Goal: Communication & Community: Share content

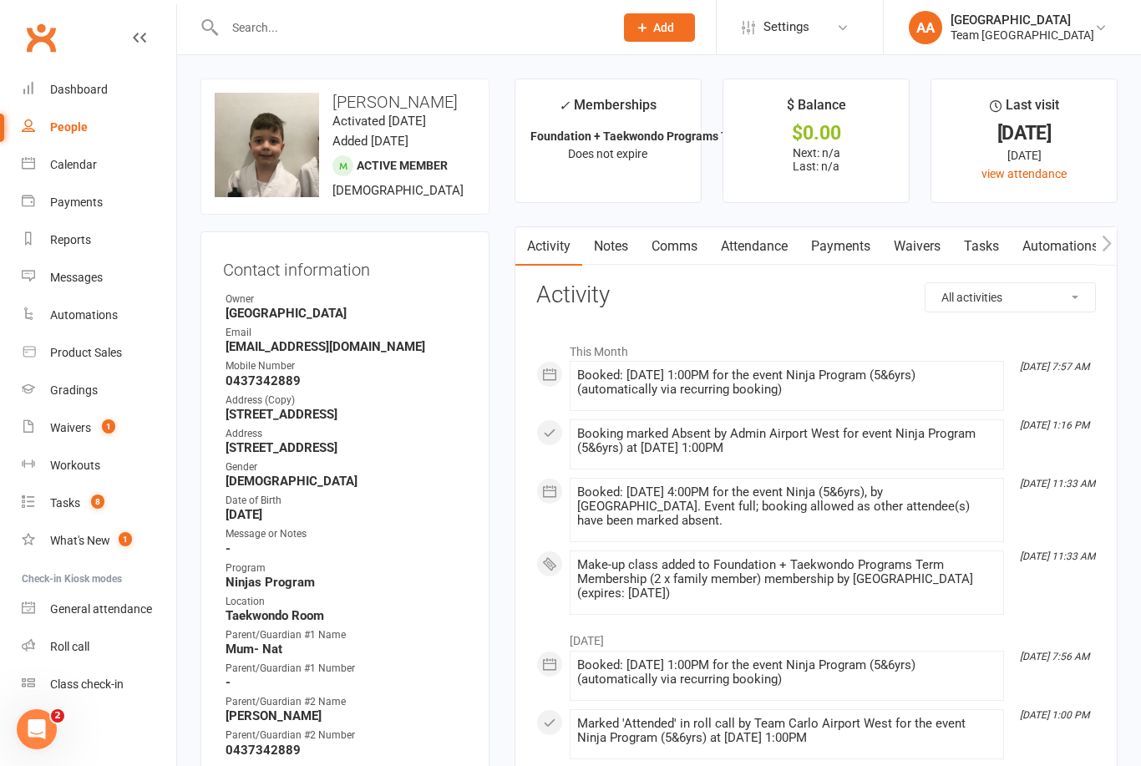
click at [94, 161] on div "Calendar" at bounding box center [73, 164] width 47 height 13
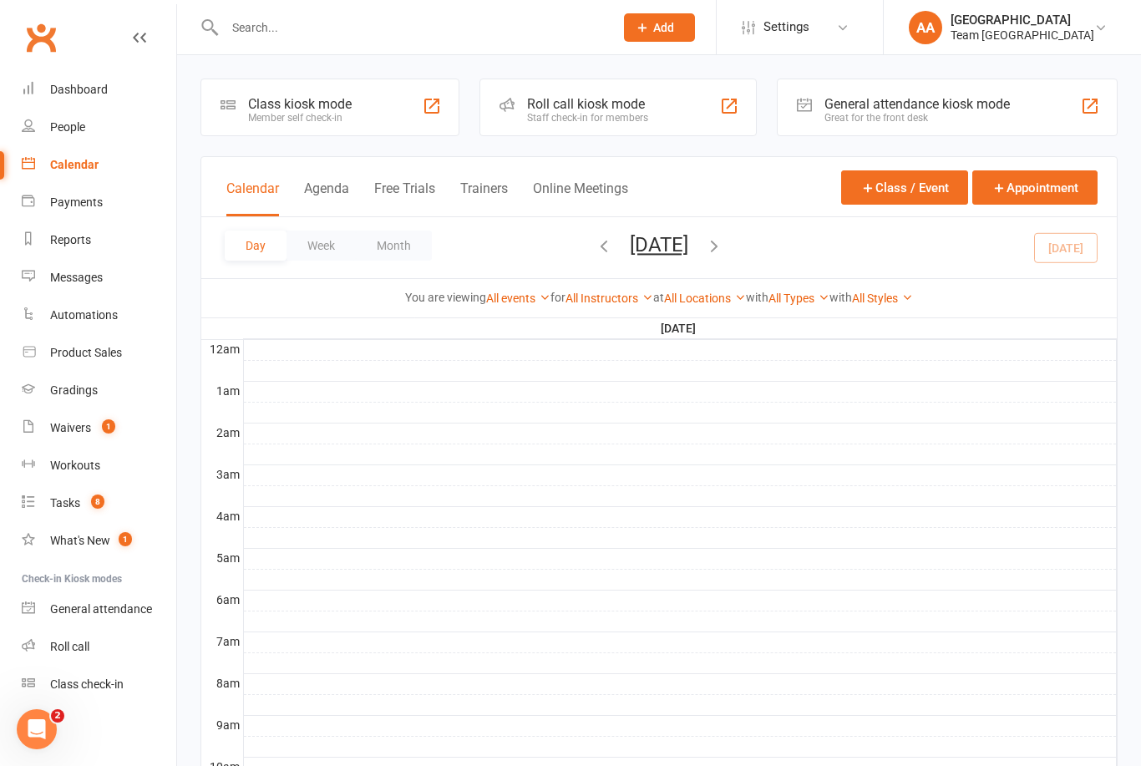
click at [630, 255] on button "Wednesday, Sep 10, 2025" at bounding box center [659, 244] width 58 height 23
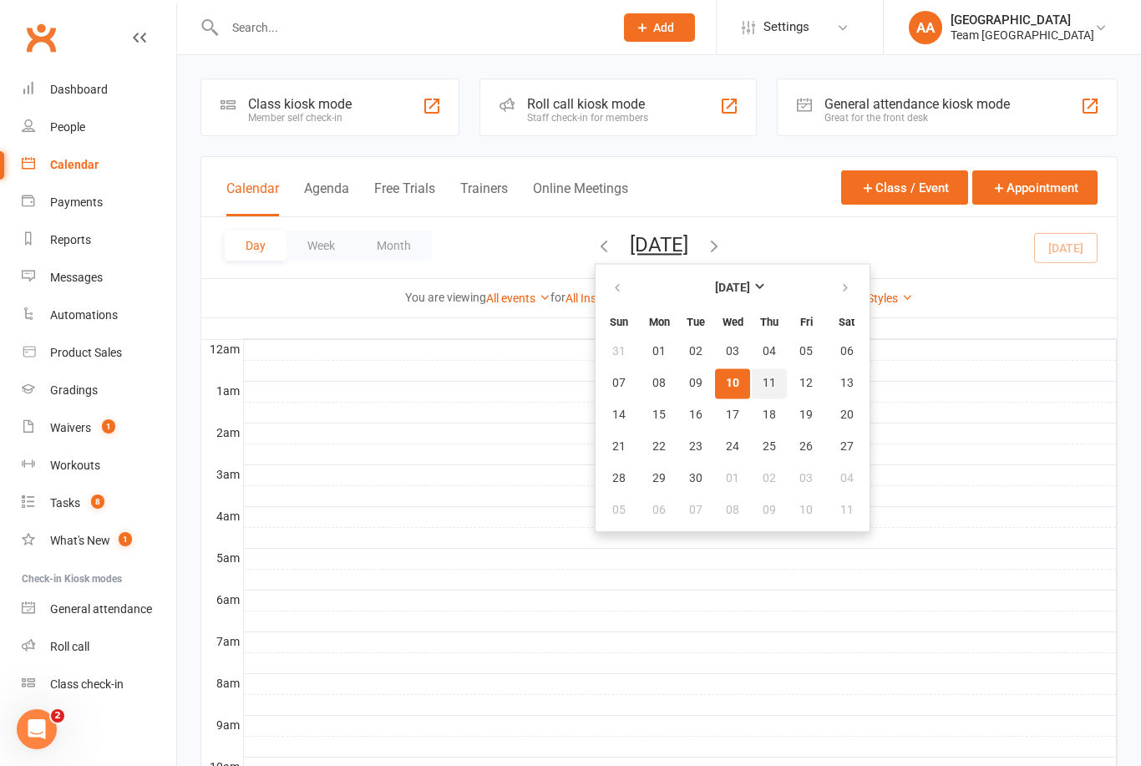
click at [763, 379] on span "11" at bounding box center [769, 383] width 13 height 13
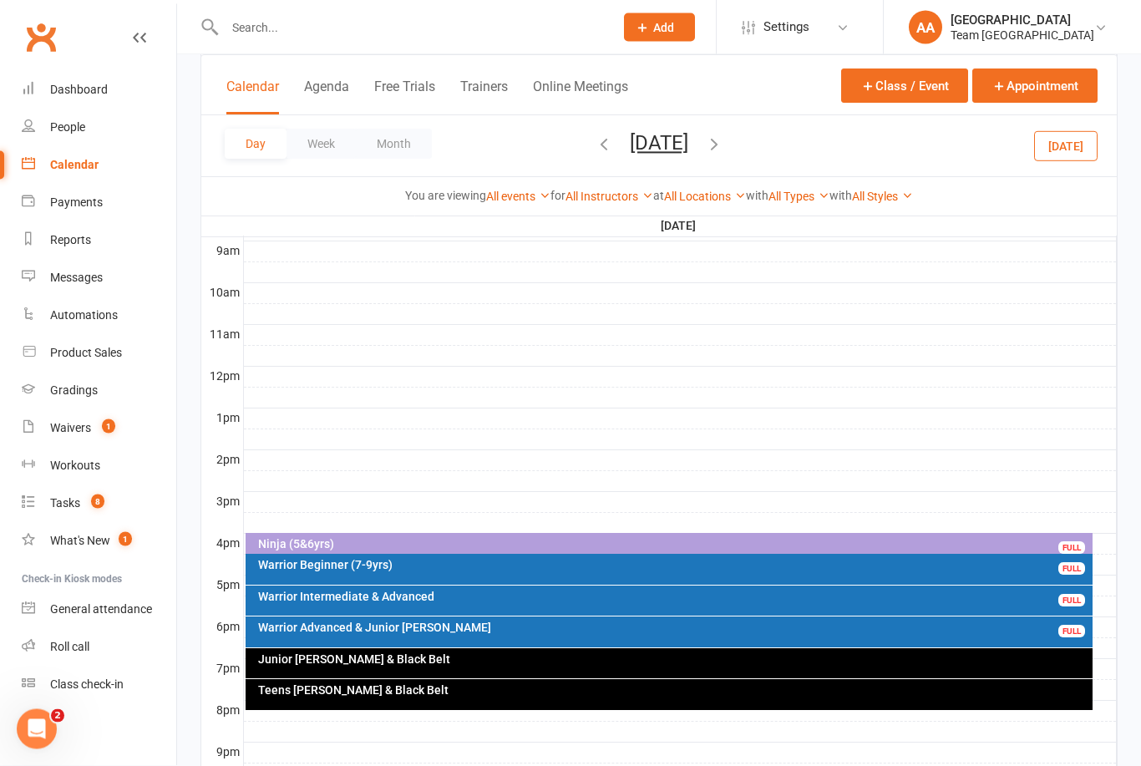
scroll to position [530, 0]
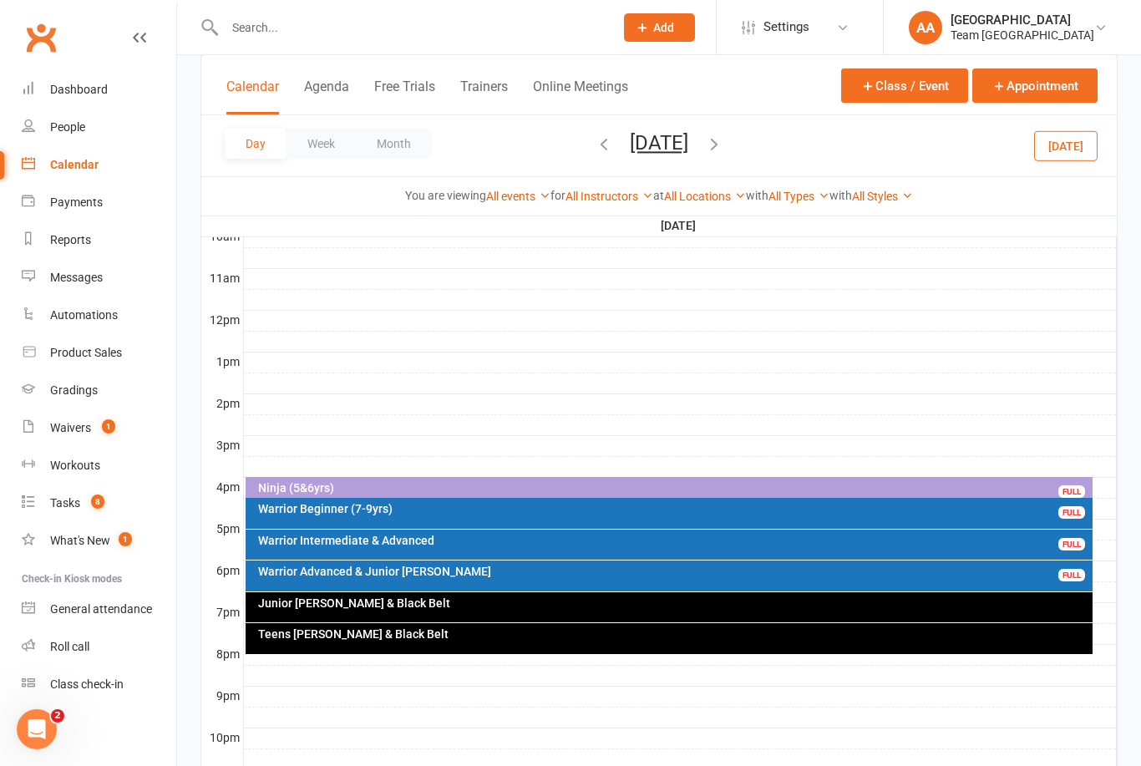
click at [437, 546] on div "Warrior Intermediate & Advanced" at bounding box center [673, 541] width 833 height 12
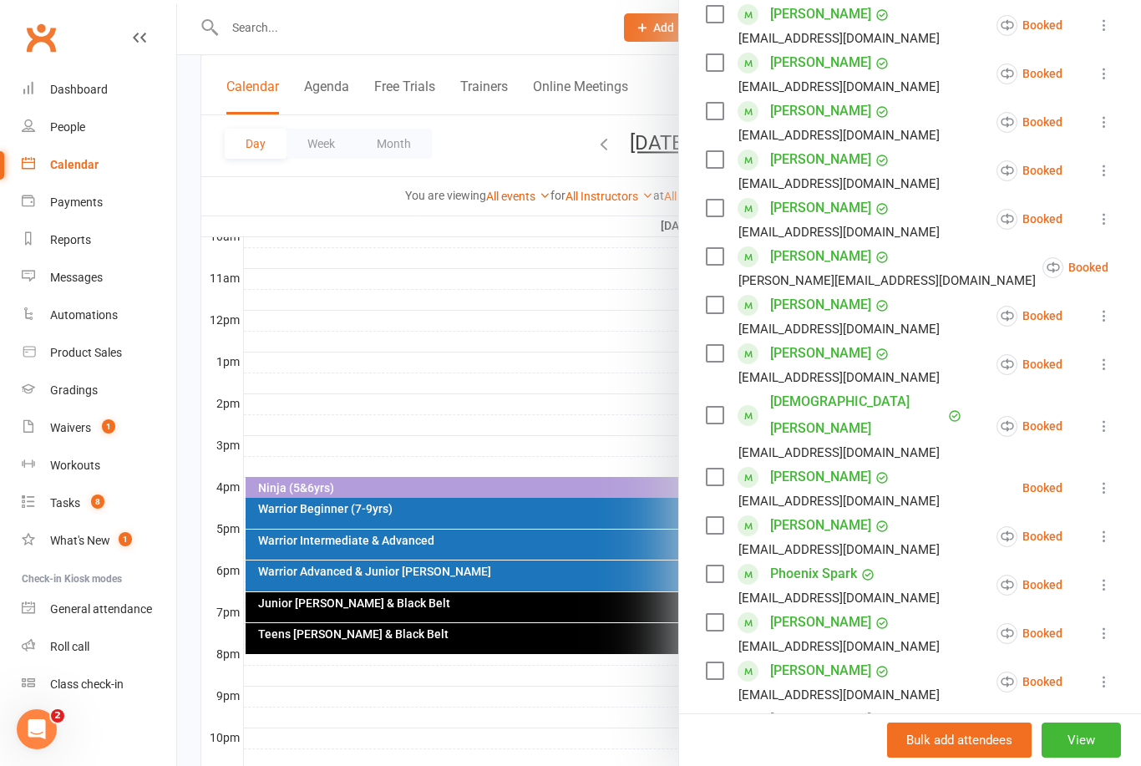
scroll to position [505, 0]
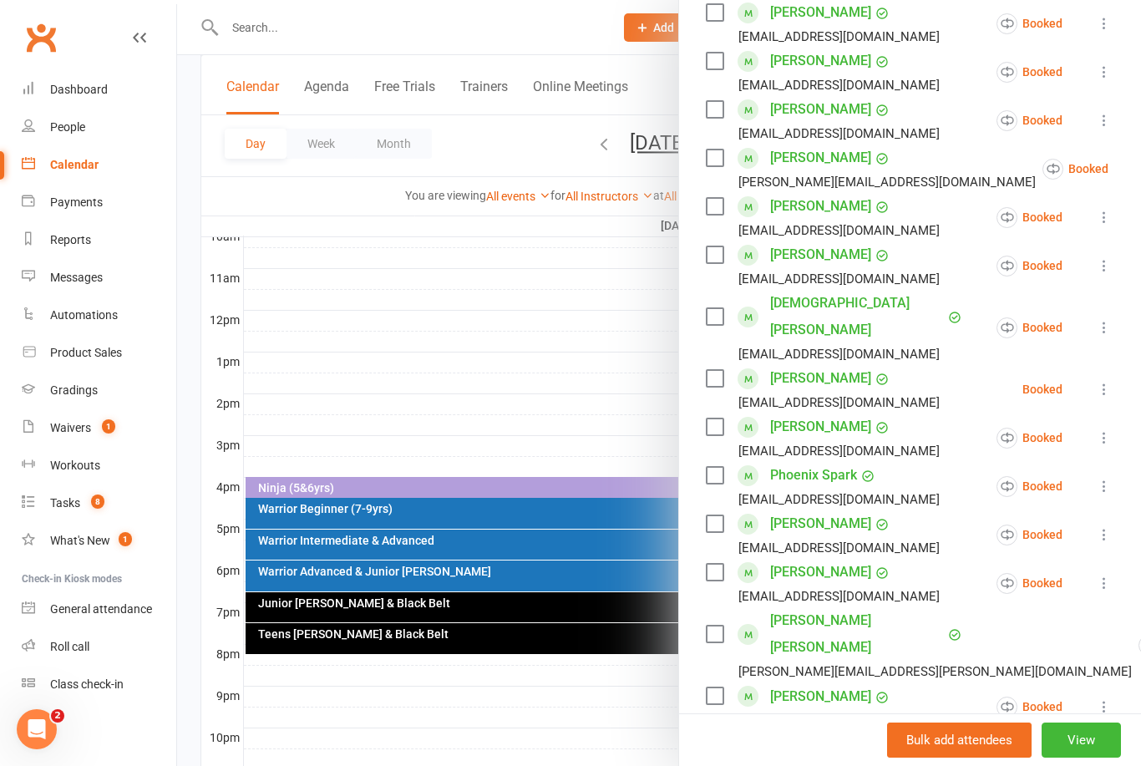
click at [832, 559] on link "[PERSON_NAME]" at bounding box center [820, 572] width 101 height 27
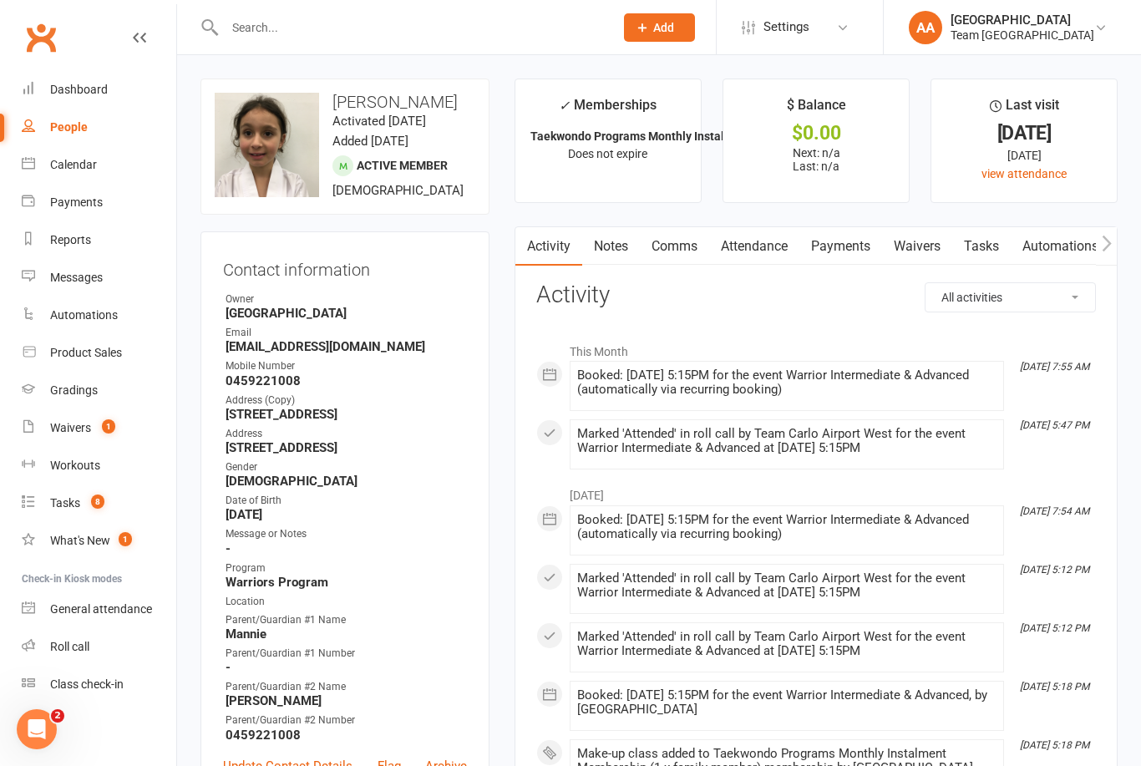
click at [690, 252] on link "Comms" at bounding box center [674, 246] width 69 height 38
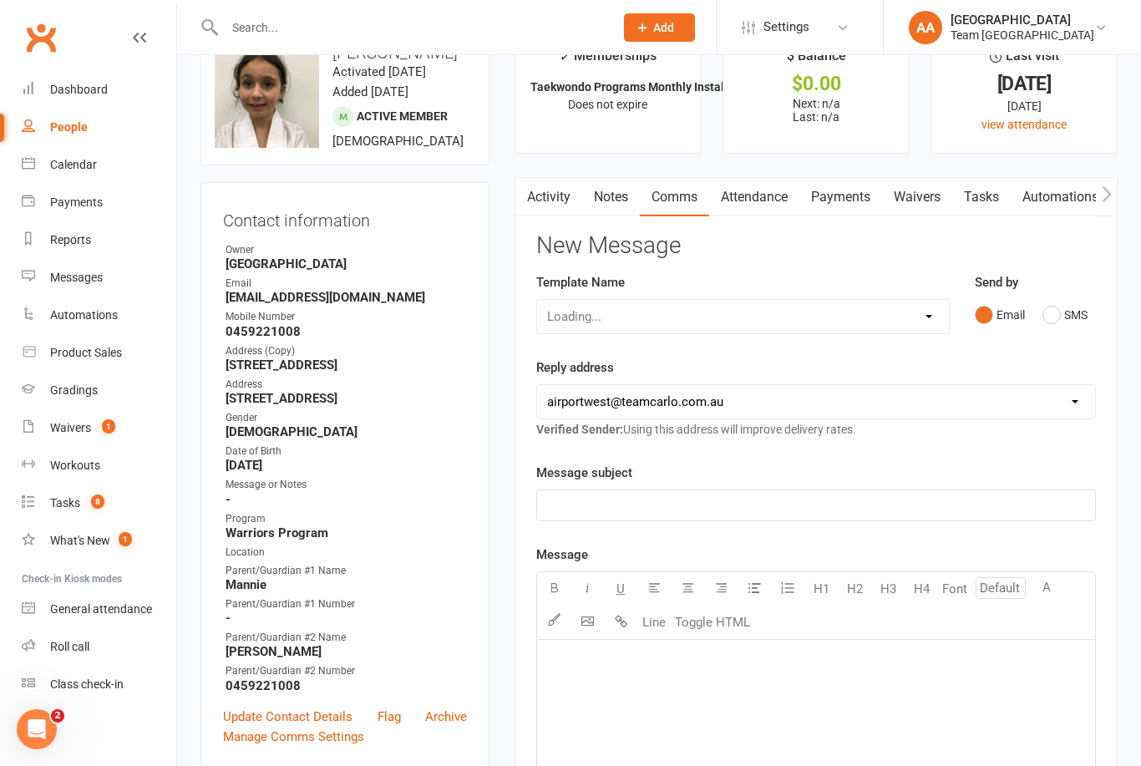
scroll to position [53, 0]
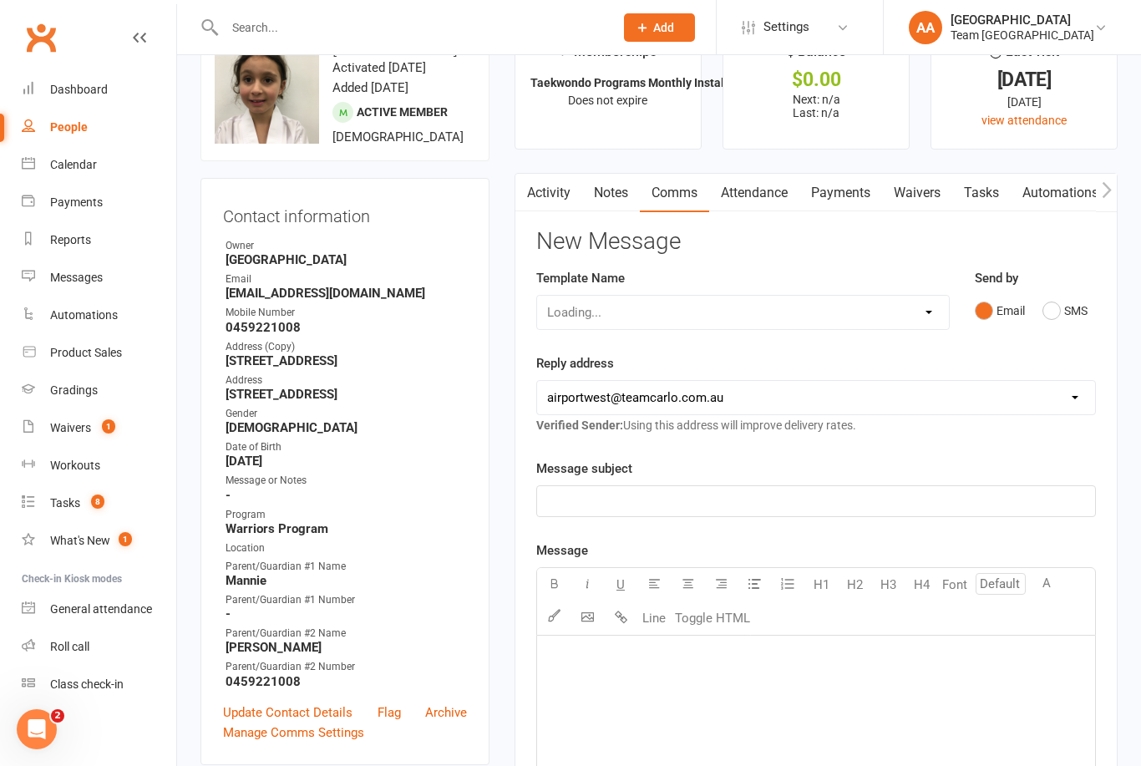
click at [901, 317] on select "Loading..." at bounding box center [743, 312] width 412 height 33
select select "15"
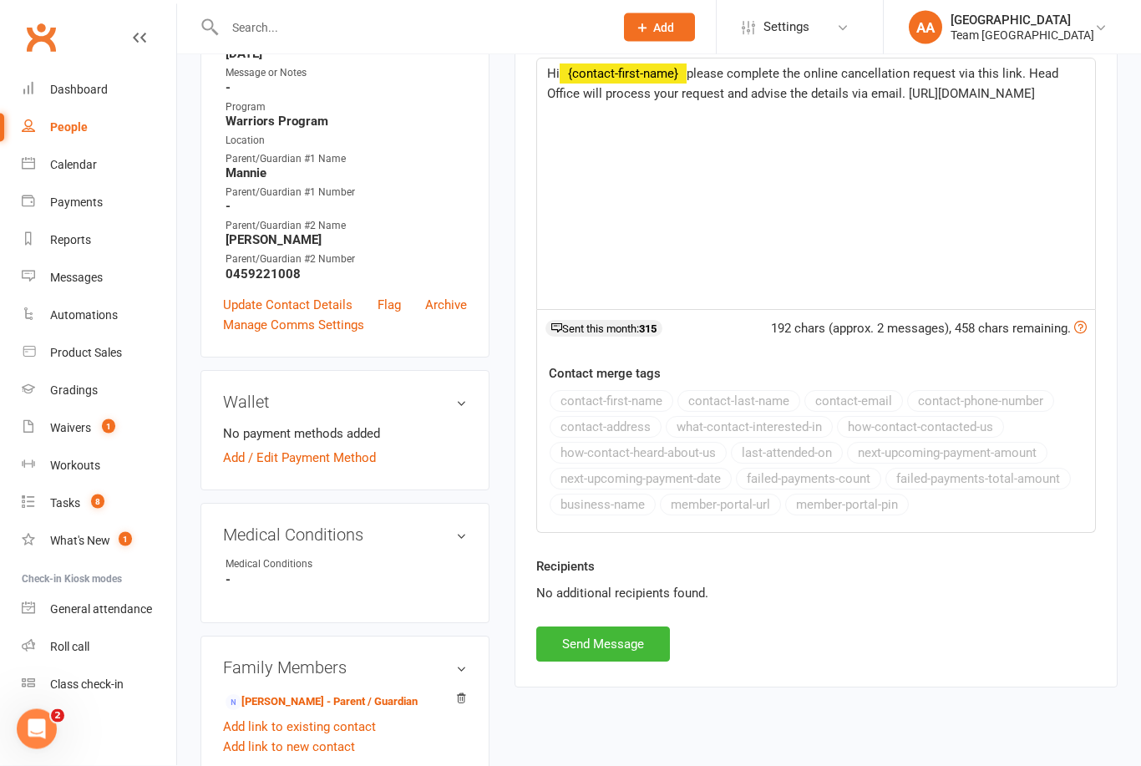
scroll to position [461, 0]
click at [594, 645] on button "Send Message" at bounding box center [603, 644] width 134 height 35
select select
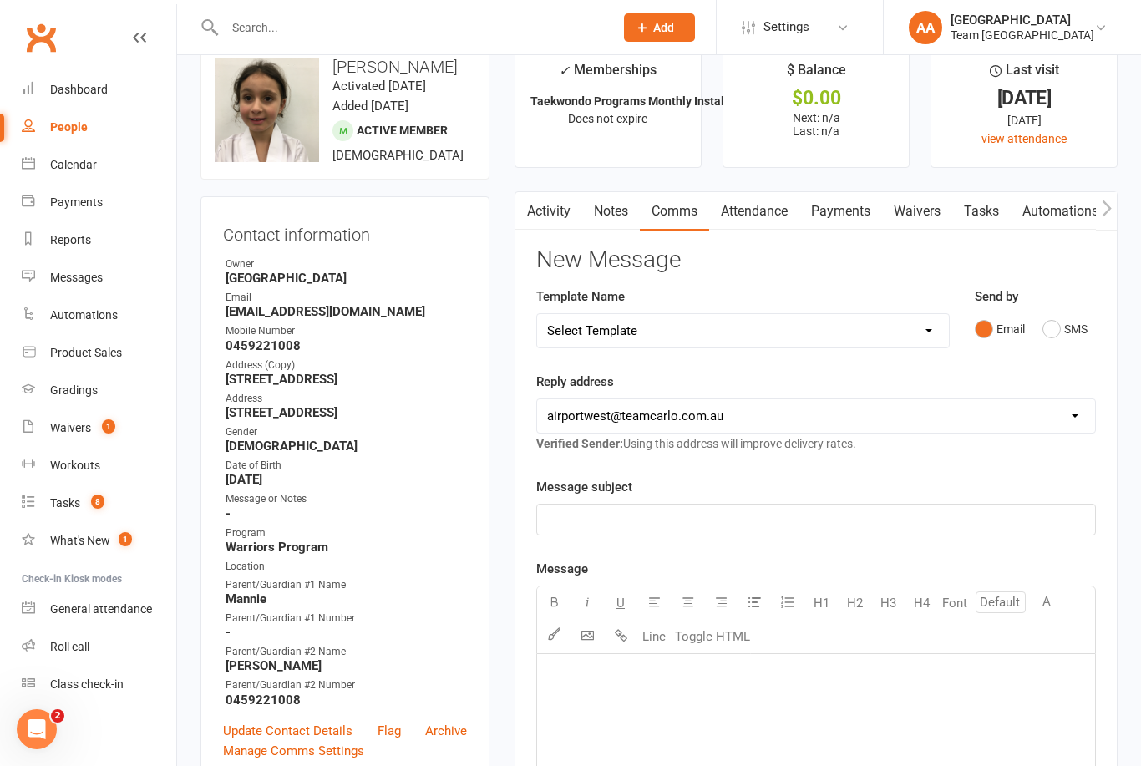
scroll to position [45, 0]
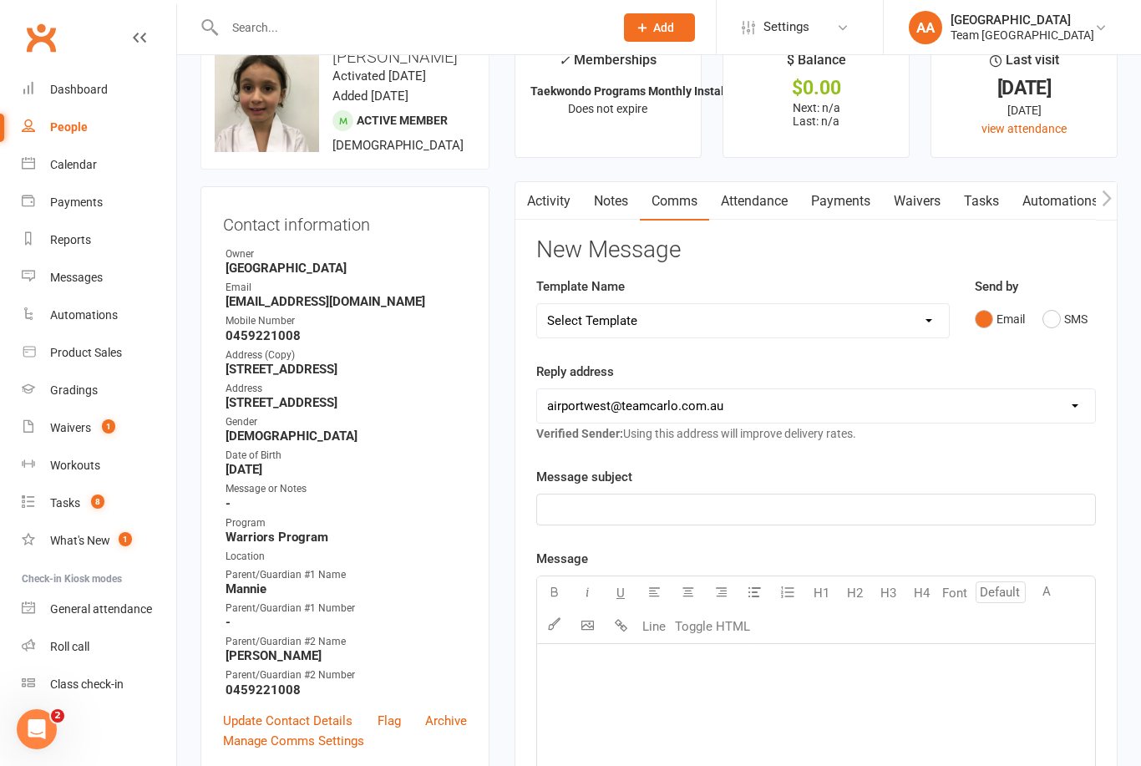
click at [548, 191] on link "Activity" at bounding box center [548, 201] width 67 height 38
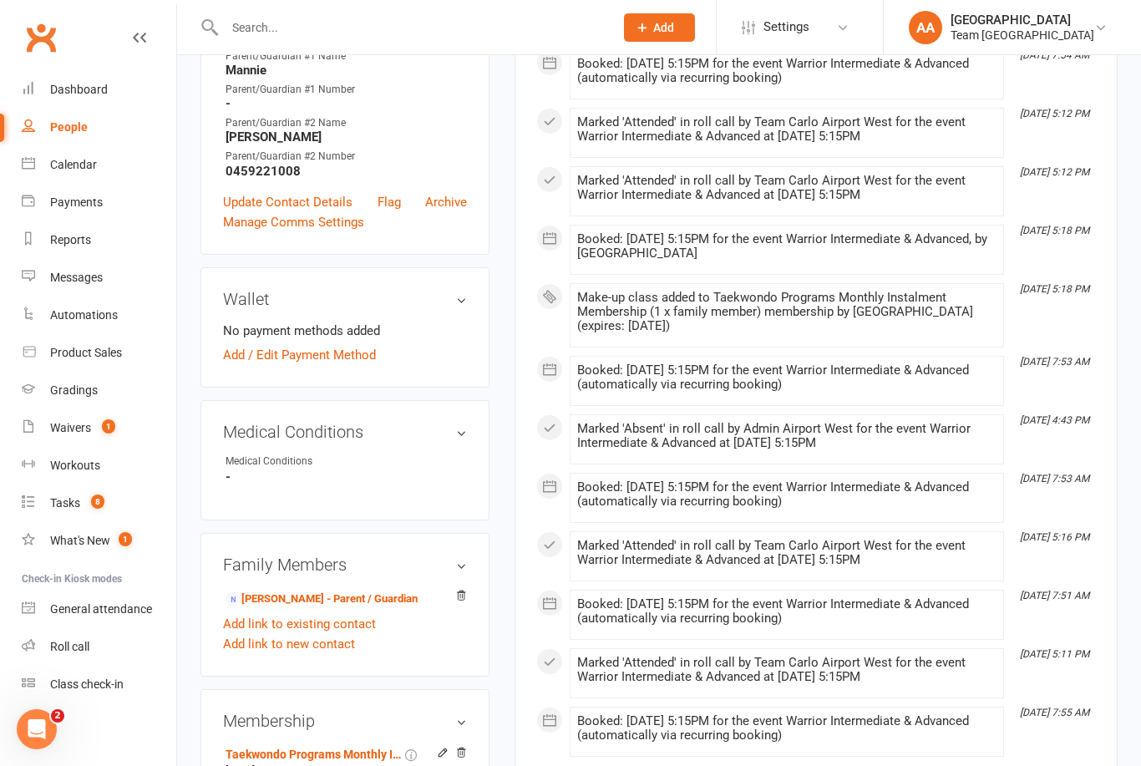
scroll to position [623, 0]
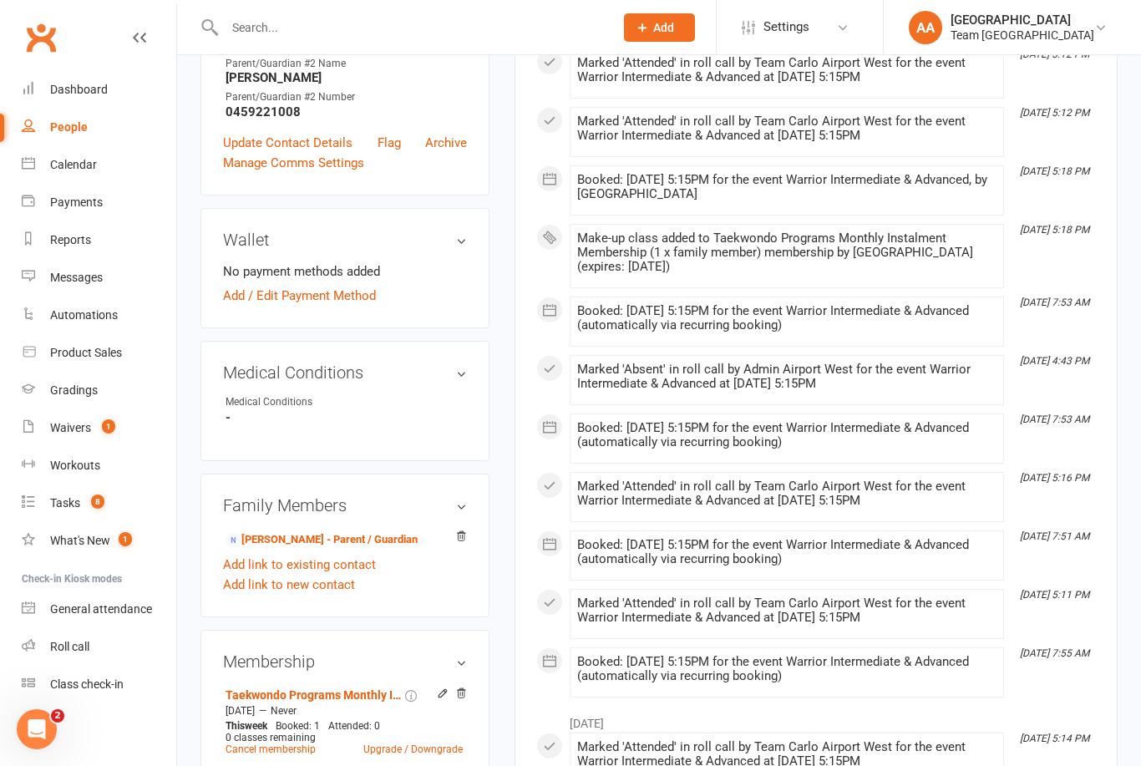
click at [308, 549] on link "Chantele Tanios - Parent / Guardian" at bounding box center [322, 540] width 192 height 18
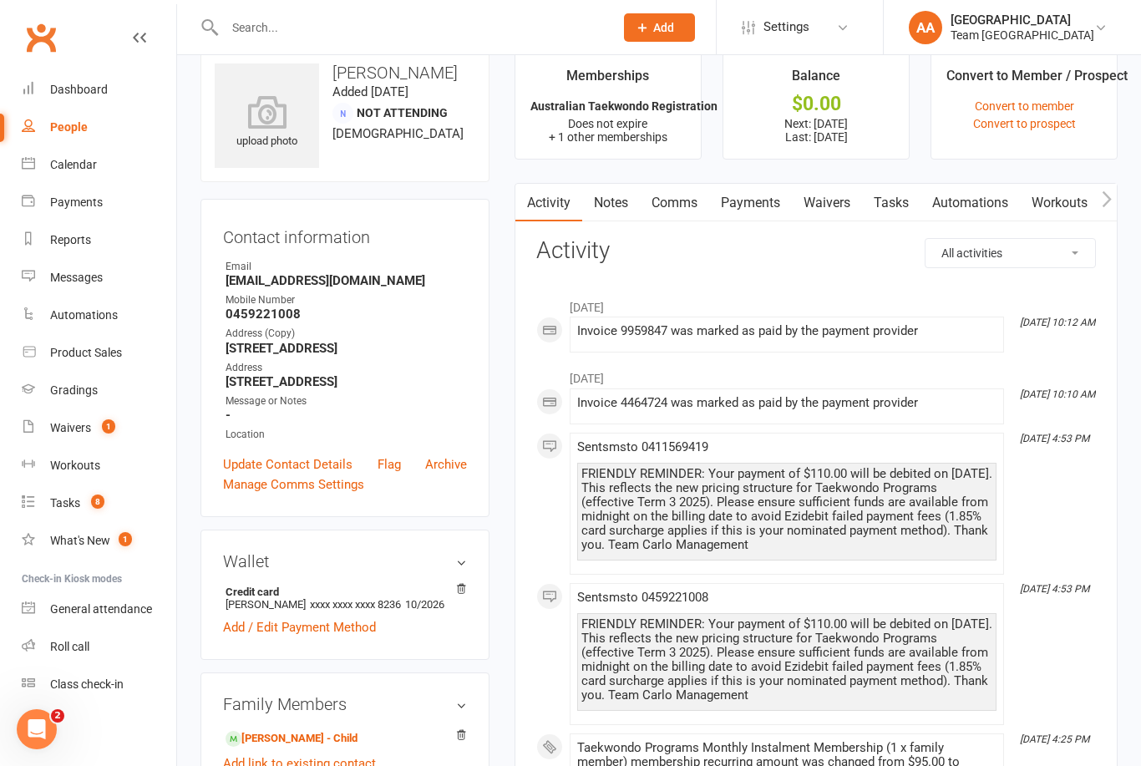
scroll to position [26, 0]
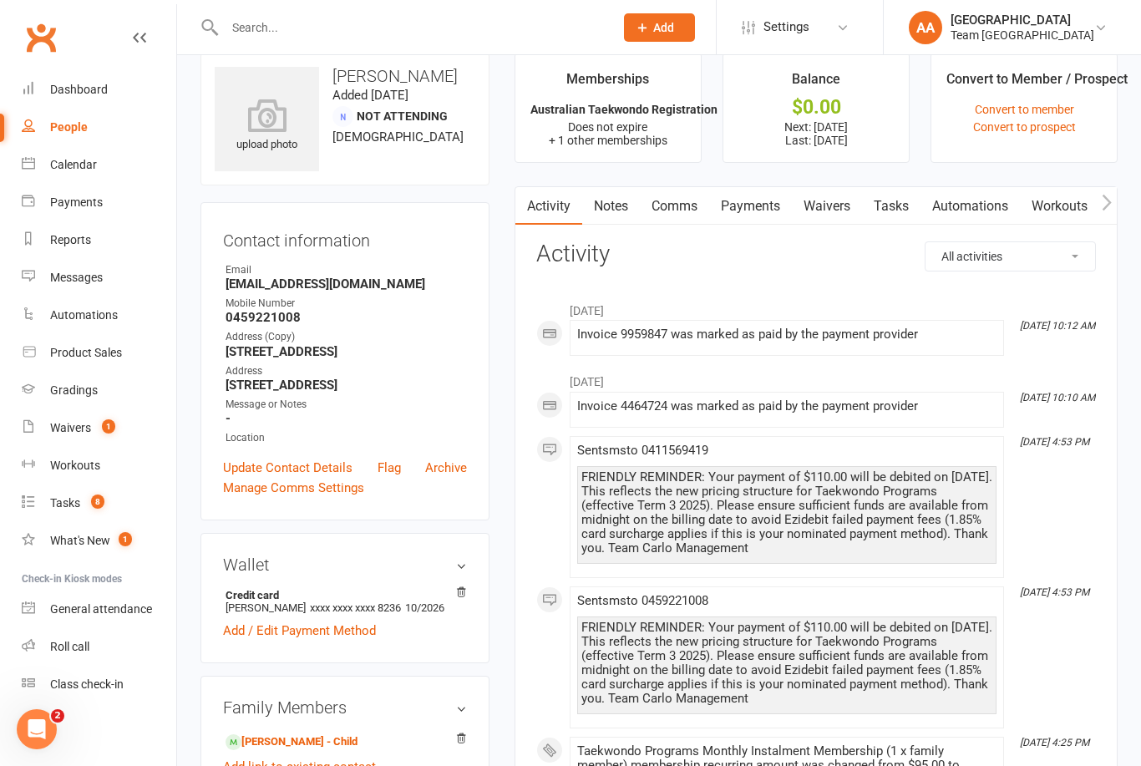
click at [683, 209] on link "Comms" at bounding box center [674, 206] width 69 height 38
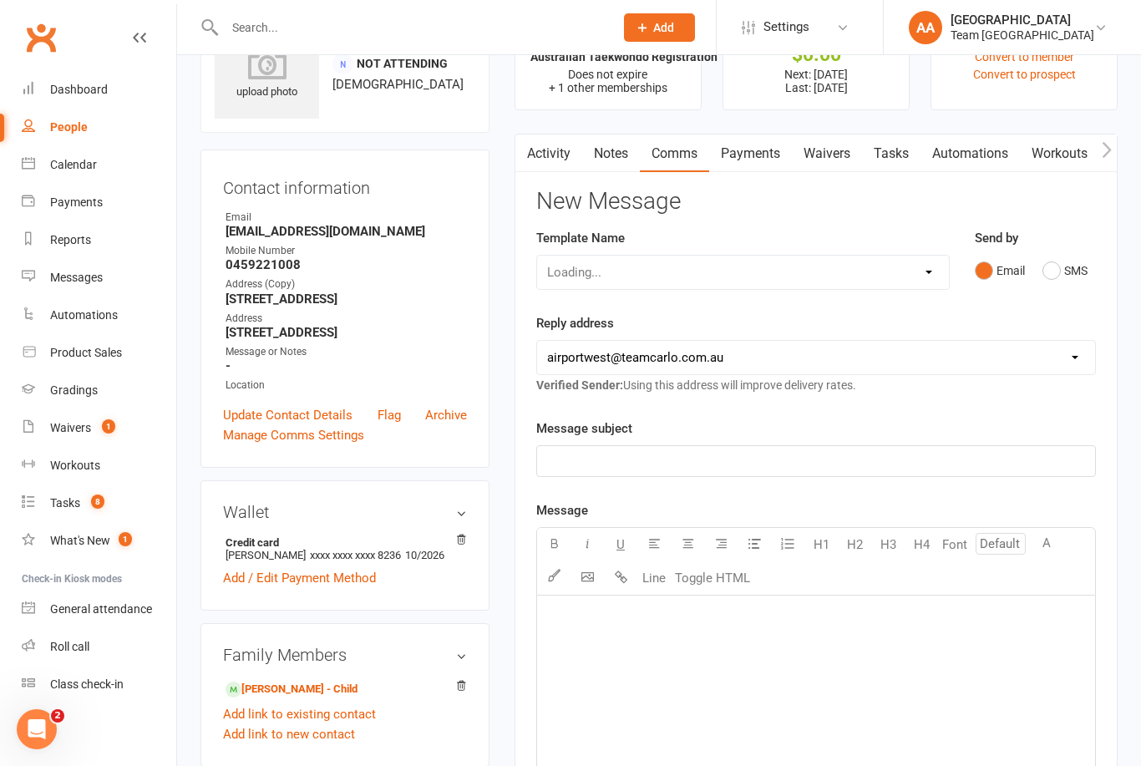
scroll to position [79, 0]
click at [936, 279] on select "Select Template [SMS] Direct Debit - AT Payment Reminder SMS [SMS] Direct Debit…" at bounding box center [743, 271] width 412 height 33
select select "15"
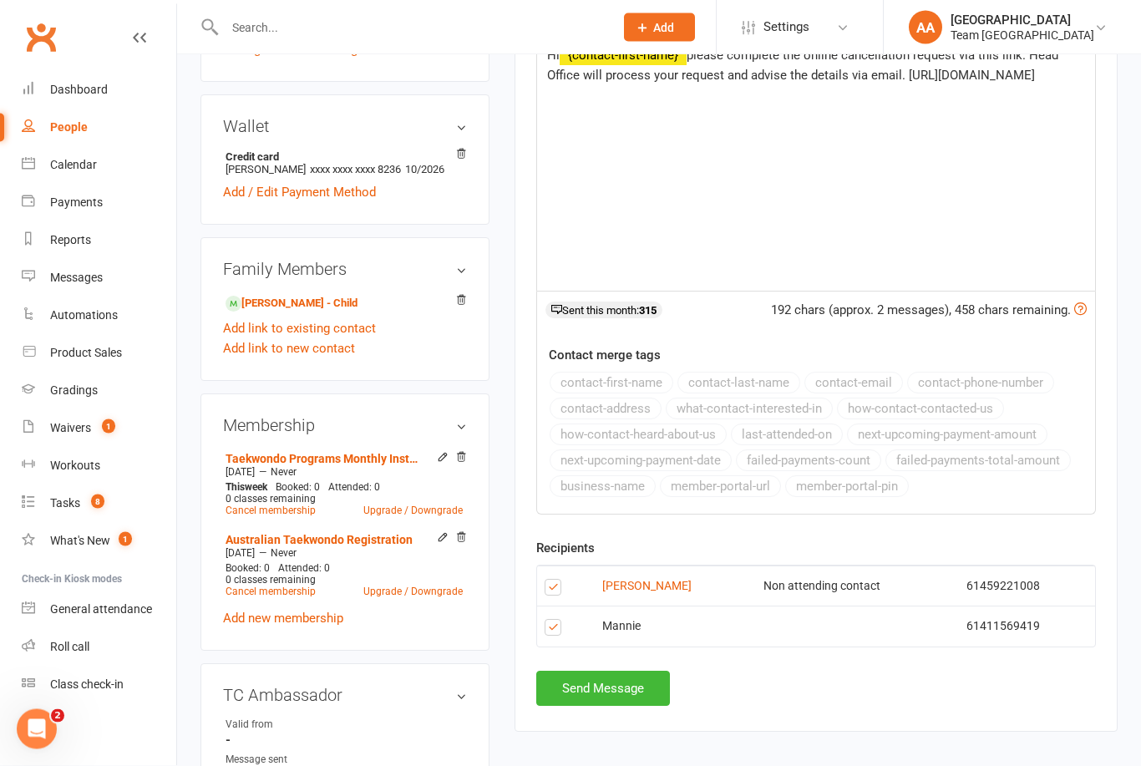
scroll to position [506, 0]
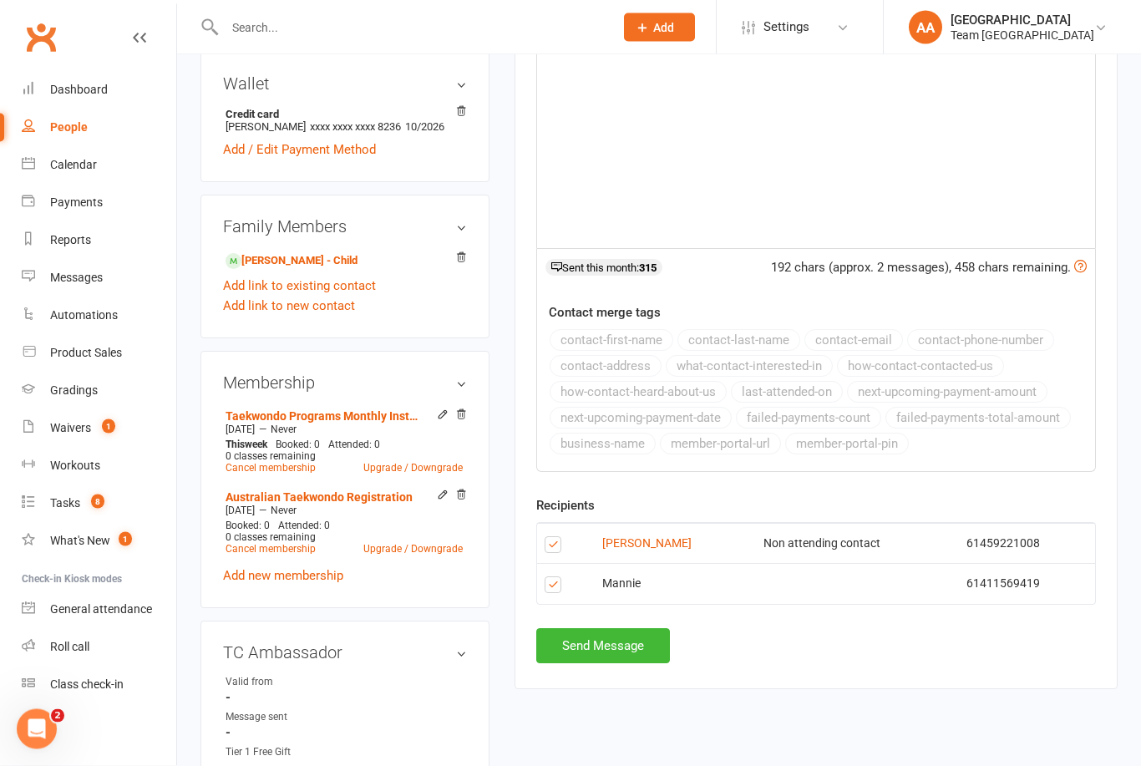
click at [618, 646] on button "Send Message" at bounding box center [603, 646] width 134 height 35
select select
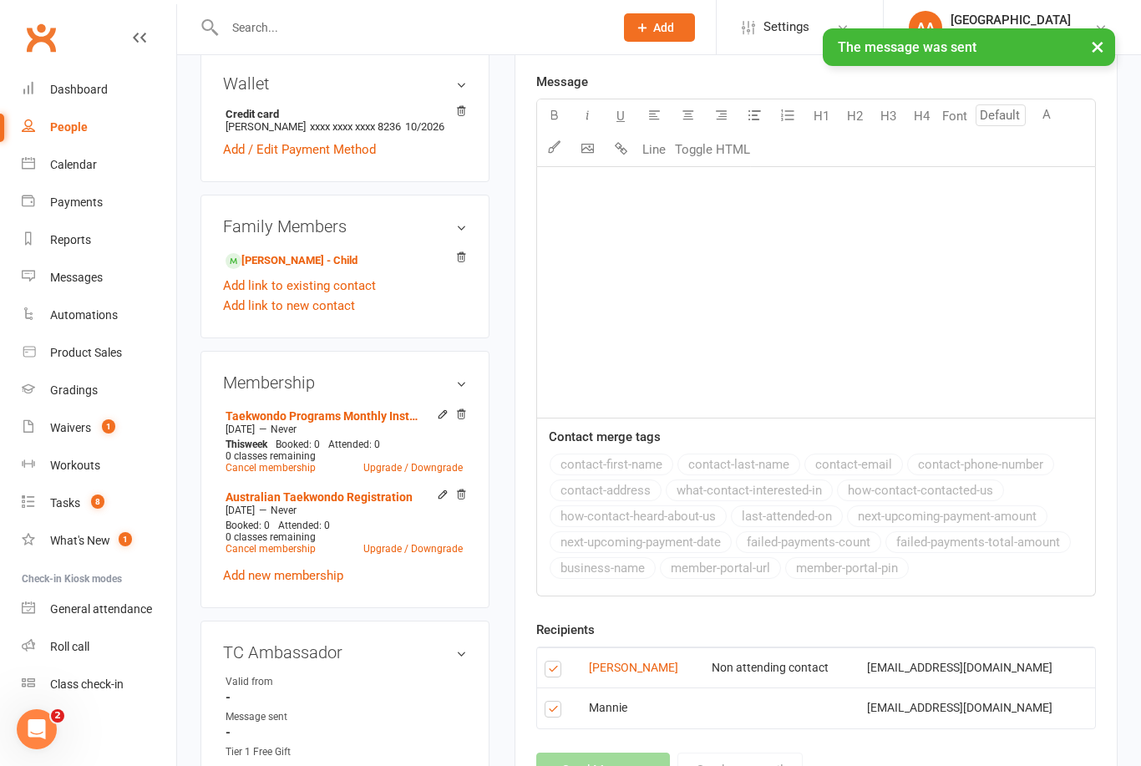
click at [89, 171] on div "Calendar" at bounding box center [73, 164] width 47 height 13
